Goal: Obtain resource: Download file/media

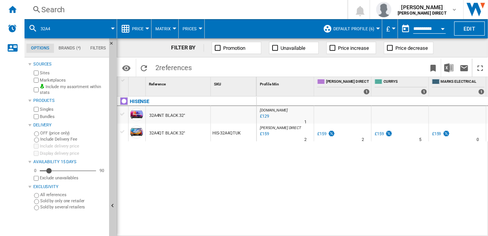
click at [64, 9] on div "Search" at bounding box center [184, 9] width 286 height 11
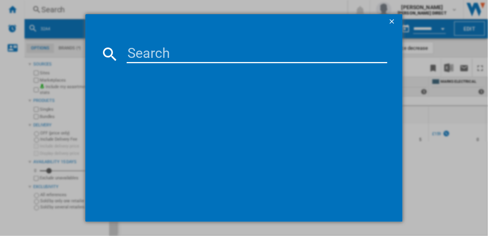
click at [155, 55] on input at bounding box center [257, 54] width 261 height 18
type input "his-50u7qtuk"
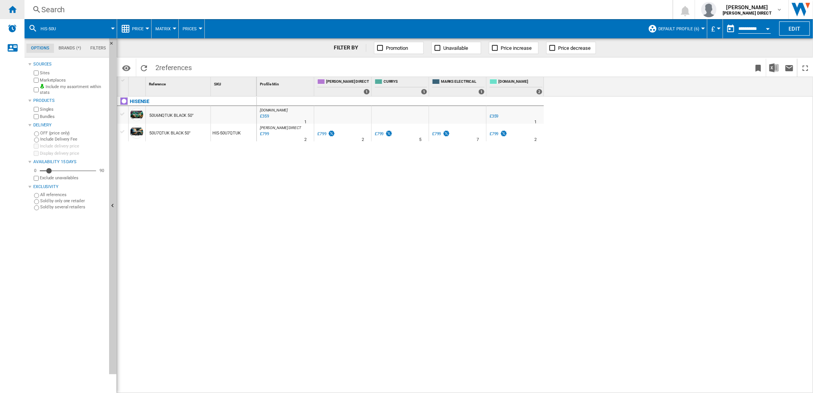
click at [13, 9] on ng-md-icon "Home" at bounding box center [12, 9] width 9 height 9
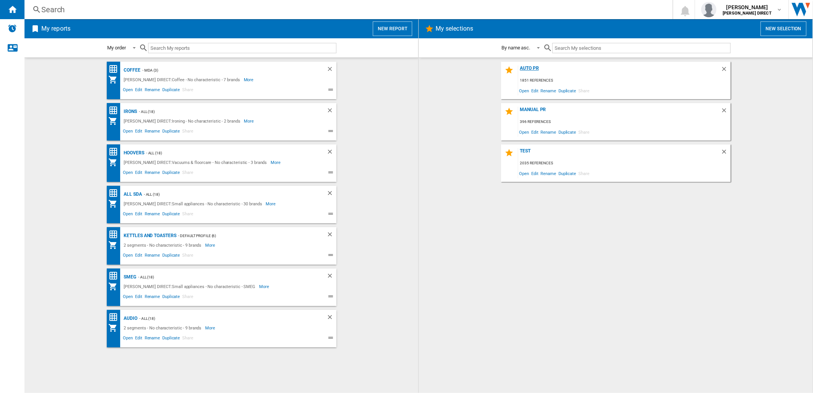
click at [537, 70] on div "AUTO PR" at bounding box center [619, 70] width 202 height 10
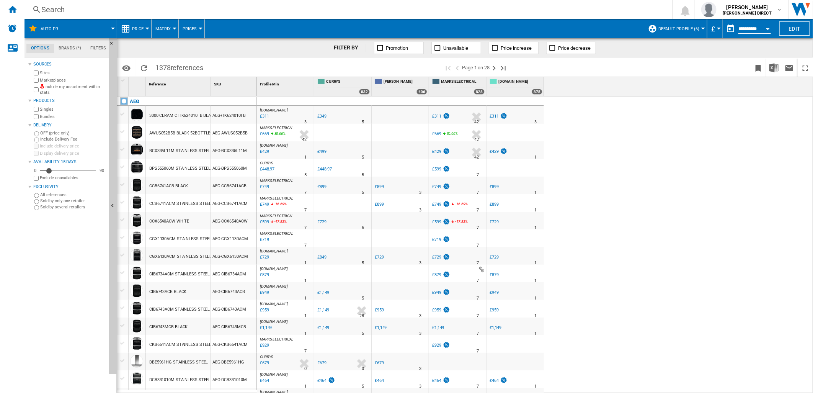
click at [39, 93] on div "Include my assortment within stats" at bounding box center [69, 90] width 74 height 12
click at [39, 91] on div "Include my assortment within stats" at bounding box center [69, 90] width 74 height 12
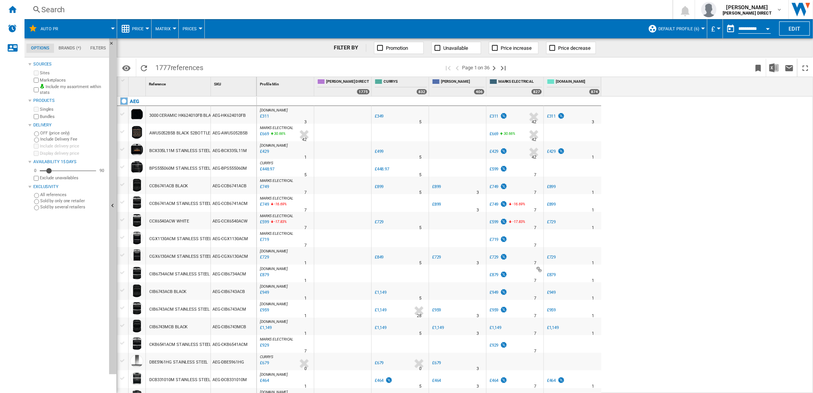
click at [649, 31] on span "Default profile (6)" at bounding box center [678, 28] width 41 height 5
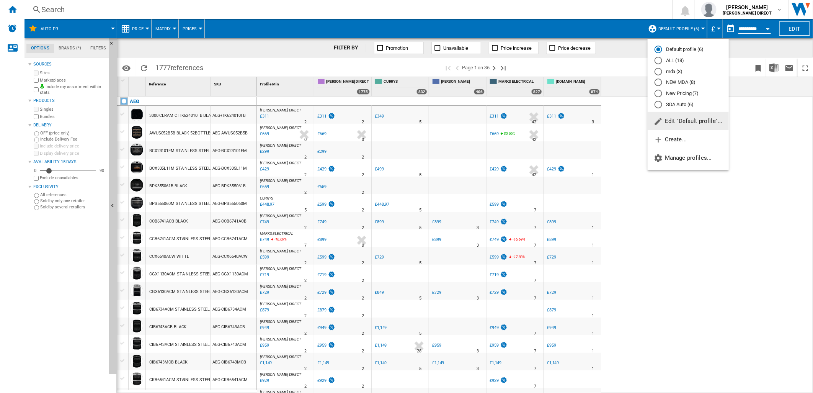
click at [649, 93] on md-radio-button "New Pricing (7)" at bounding box center [687, 93] width 67 height 7
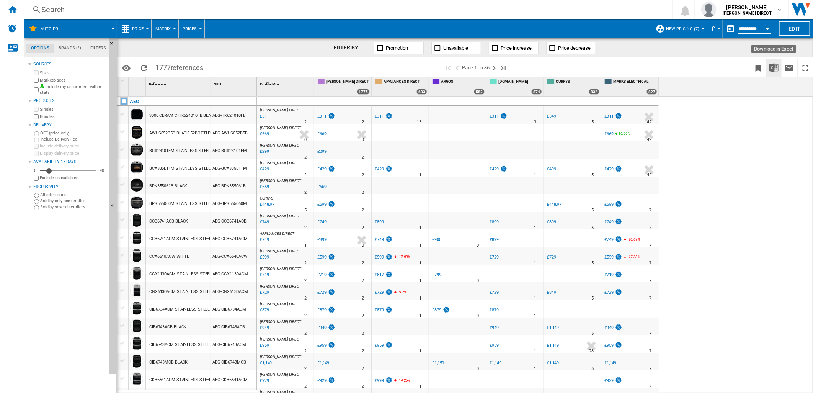
click at [649, 66] on img "Download in Excel" at bounding box center [773, 67] width 9 height 9
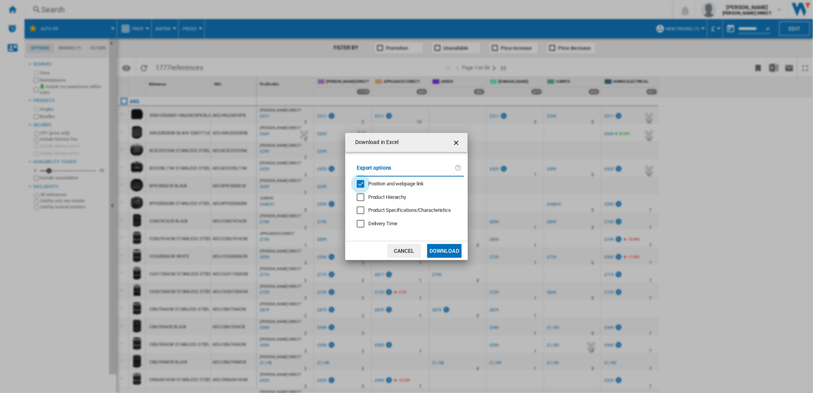
click at [361, 180] on div "Position and webpage link" at bounding box center [361, 184] width 8 height 8
click at [440, 251] on button "Download" at bounding box center [444, 251] width 34 height 14
